Goal: Information Seeking & Learning: Learn about a topic

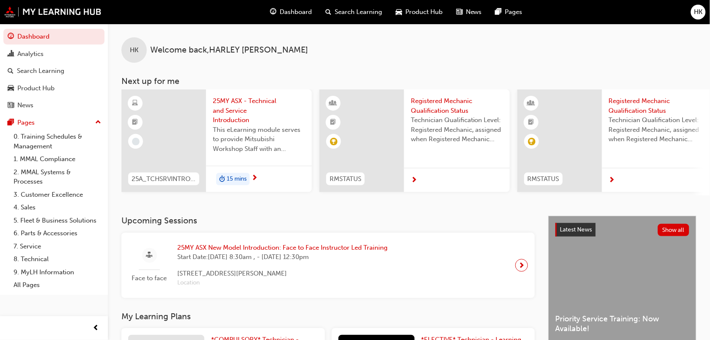
click at [257, 123] on span "25MY ASX - Technical and Service Introduction" at bounding box center [259, 110] width 92 height 29
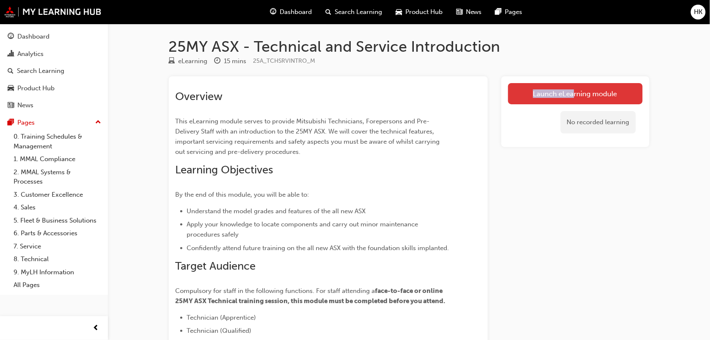
click at [572, 86] on div "Launch eLearning module No recorded learning" at bounding box center [576, 111] width 148 height 71
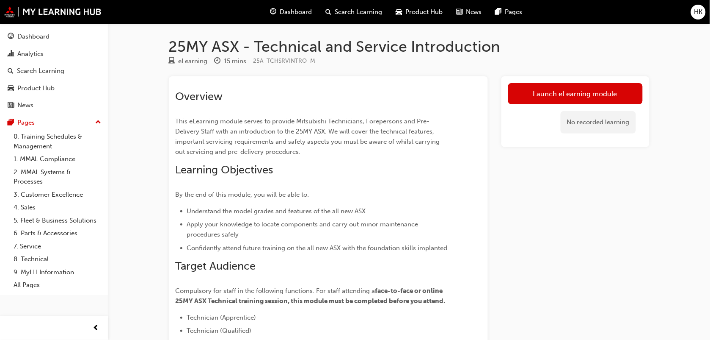
click at [535, 178] on div "Launch eLearning module No recorded learning" at bounding box center [576, 256] width 148 height 361
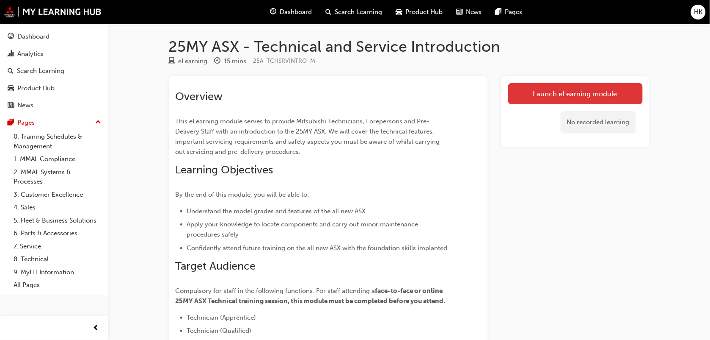
click at [545, 91] on link "Launch eLearning module" at bounding box center [575, 93] width 135 height 21
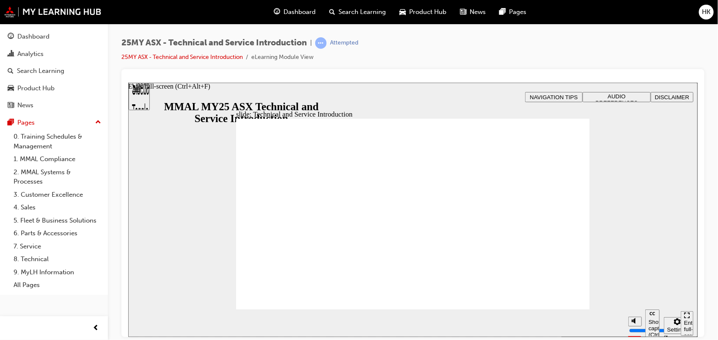
click at [685, 318] on icon "Enter full-screen (Ctrl+Alt+F)" at bounding box center [685, 316] width 2 height 2
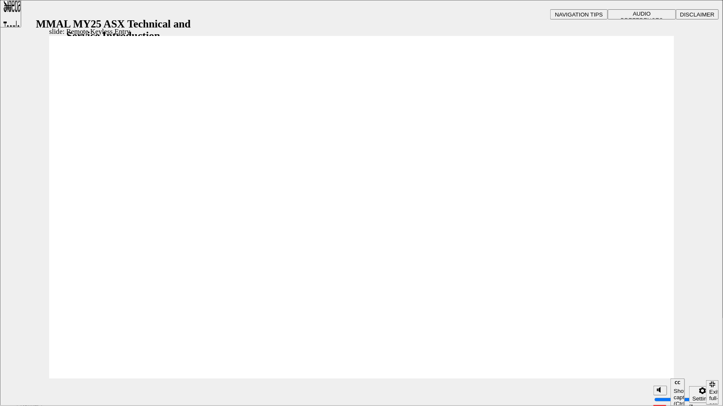
type input "21"
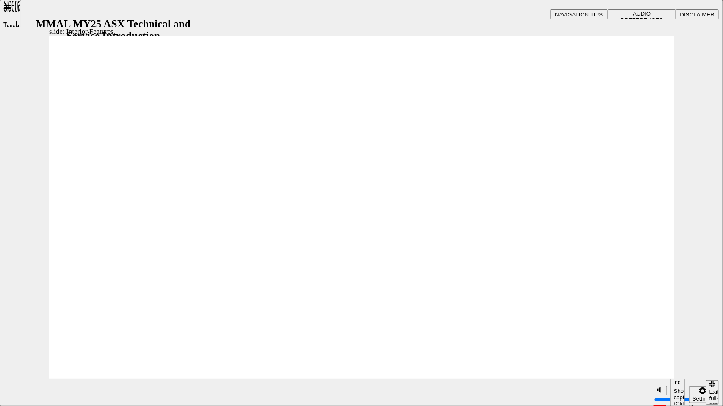
type input "17"
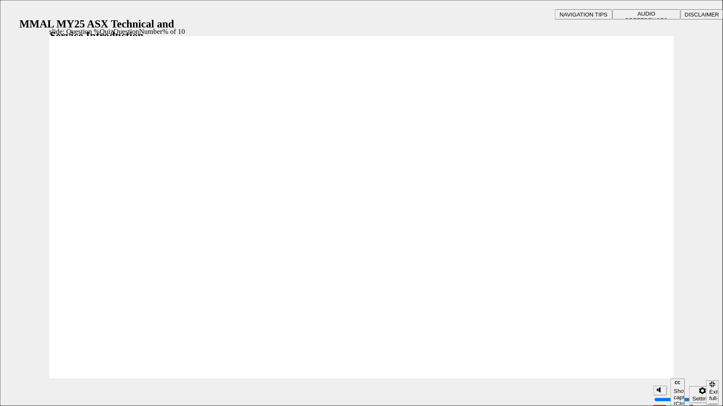
radio input "true"
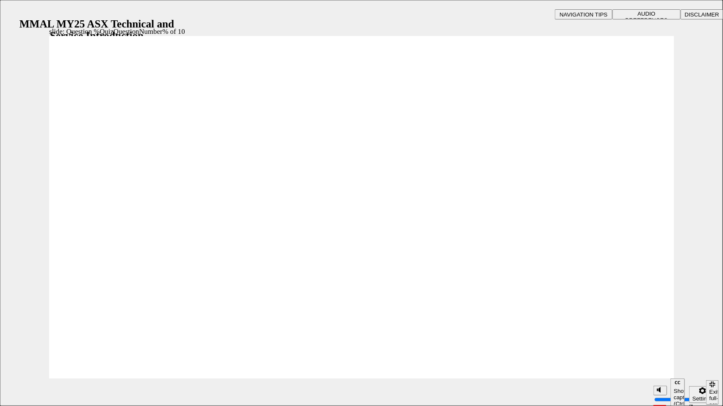
radio input "true"
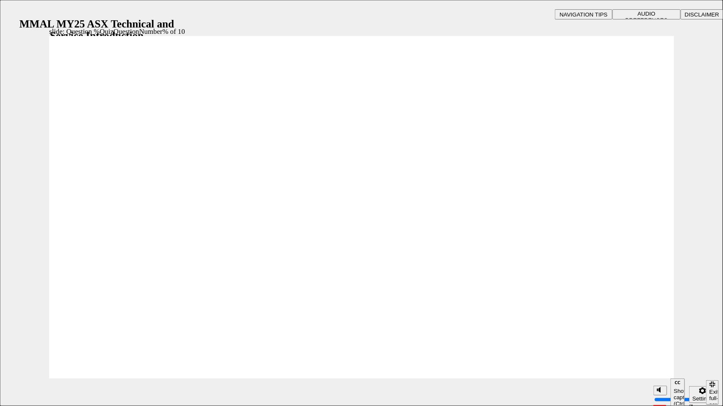
radio input "true"
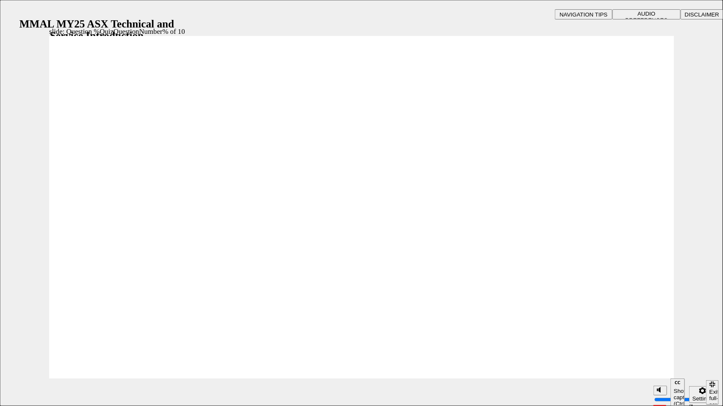
radio input "true"
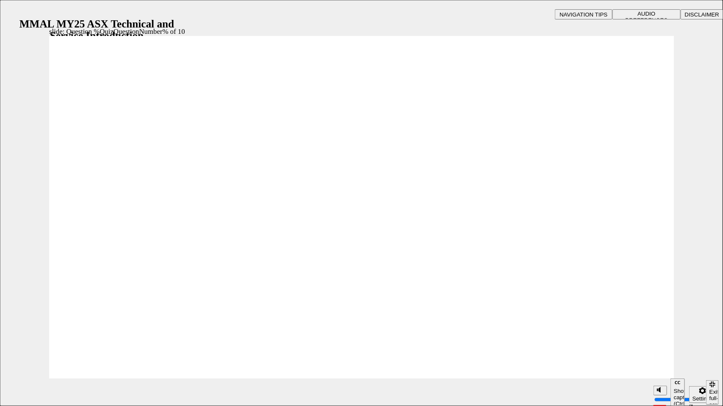
radio input "true"
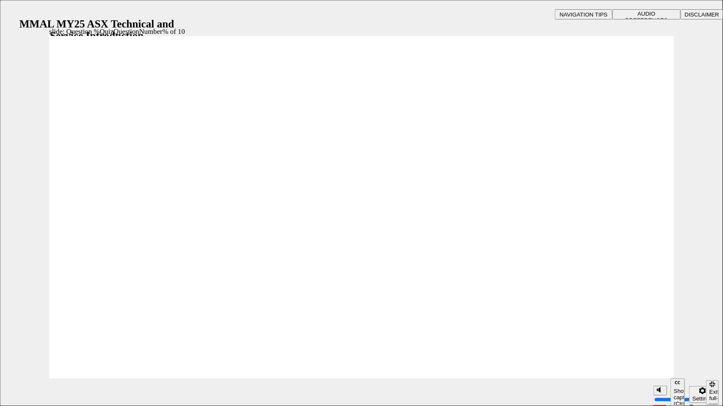
radio input "true"
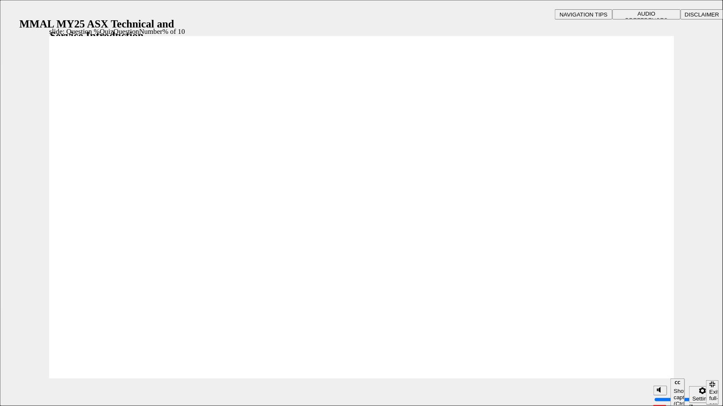
radio input "true"
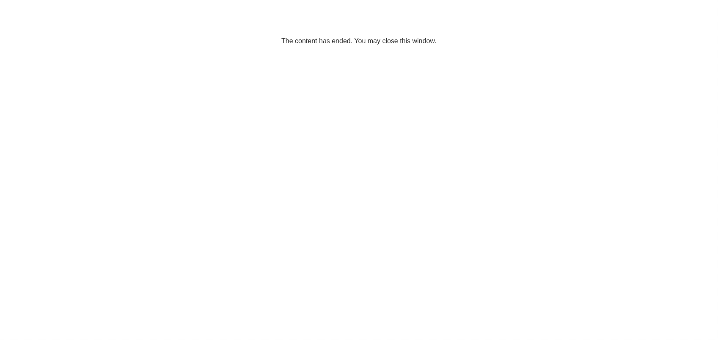
click at [477, 135] on span "cross-icon" at bounding box center [480, 133] width 6 height 8
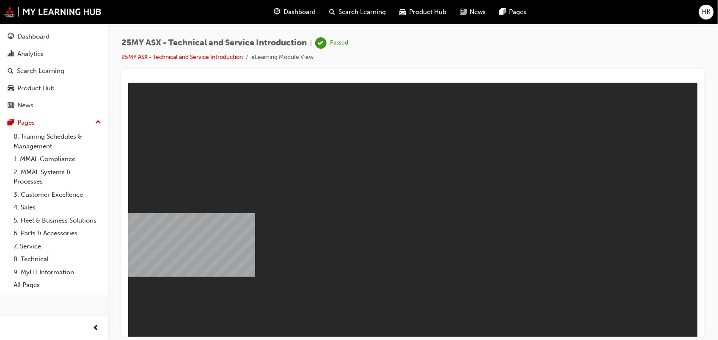
click at [706, 13] on span "HK" at bounding box center [707, 12] width 8 height 10
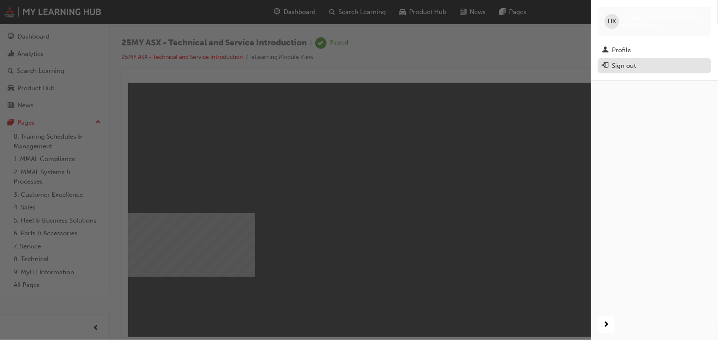
click at [643, 70] on div "Sign out" at bounding box center [654, 66] width 105 height 11
